Goal: Information Seeking & Learning: Check status

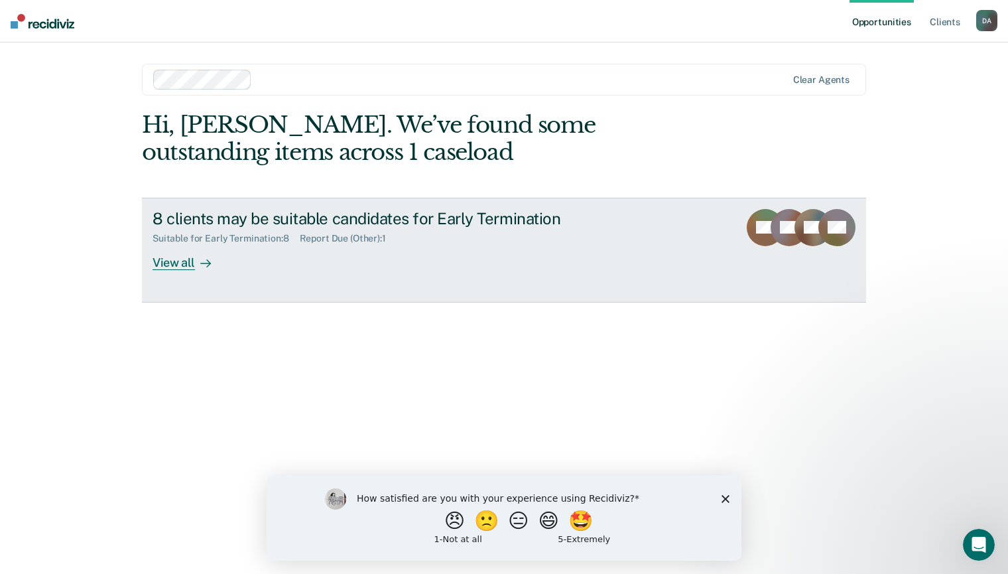
click at [182, 263] on div "View all" at bounding box center [190, 257] width 74 height 26
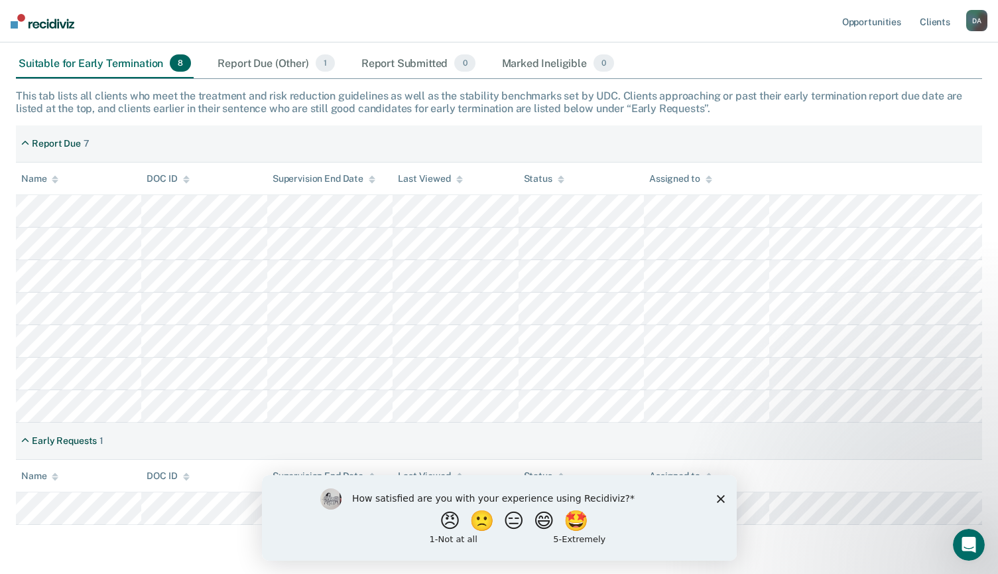
scroll to position [235, 0]
